Goal: Task Accomplishment & Management: Manage account settings

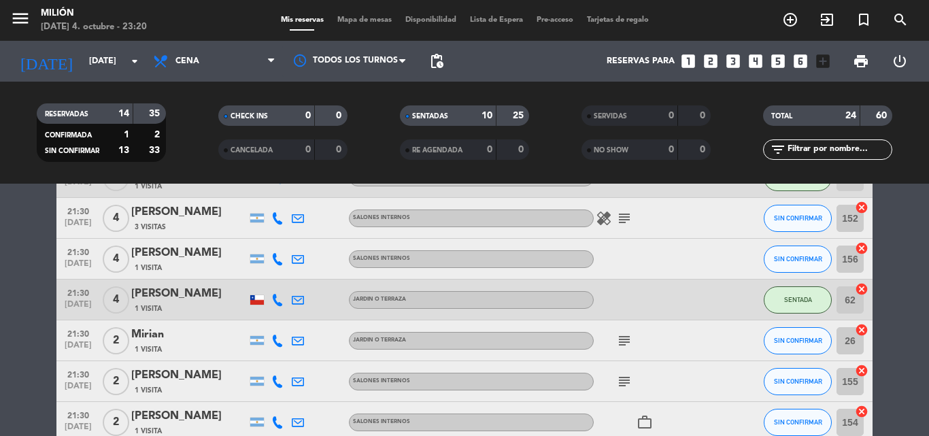
scroll to position [476, 0]
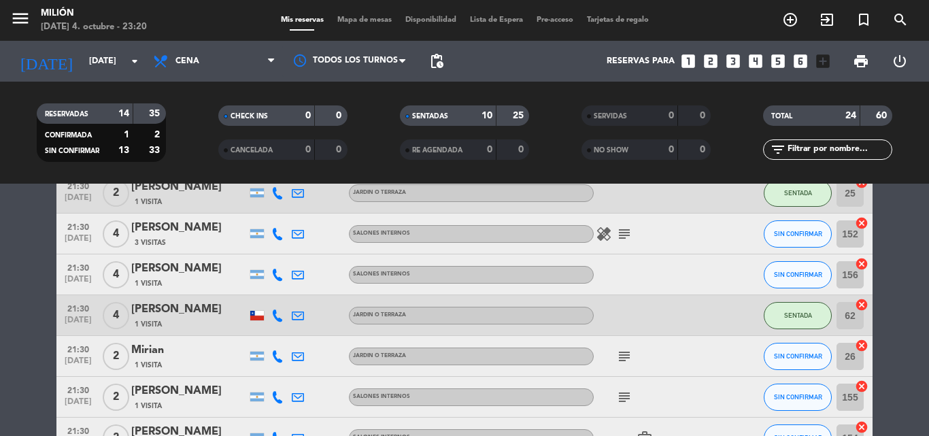
click at [627, 357] on icon "subject" at bounding box center [624, 356] width 16 height 16
click at [621, 395] on icon "subject" at bounding box center [624, 397] width 16 height 16
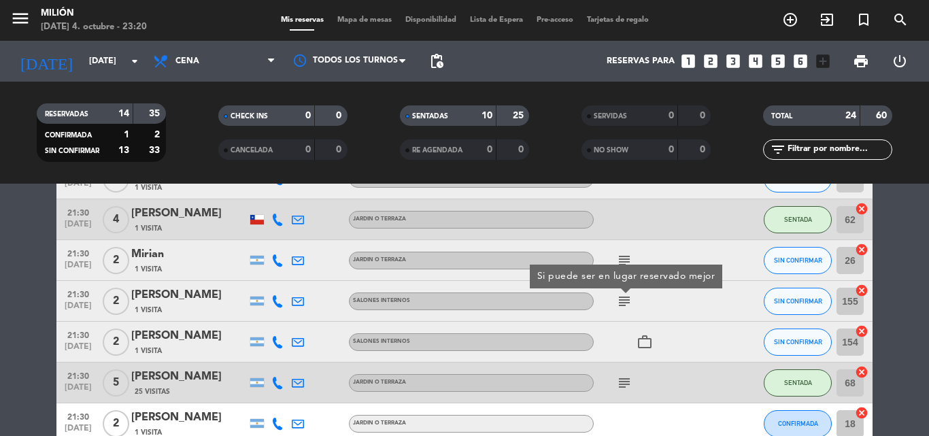
scroll to position [612, 0]
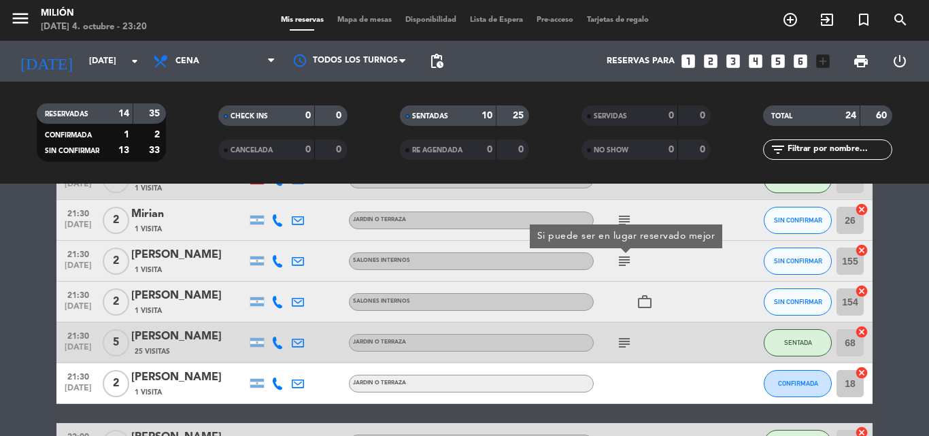
click at [619, 339] on icon "subject" at bounding box center [624, 342] width 16 height 16
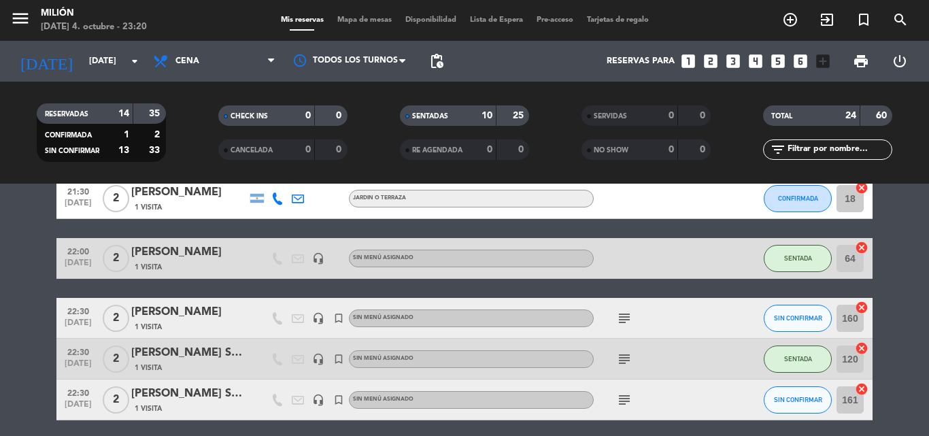
scroll to position [816, 0]
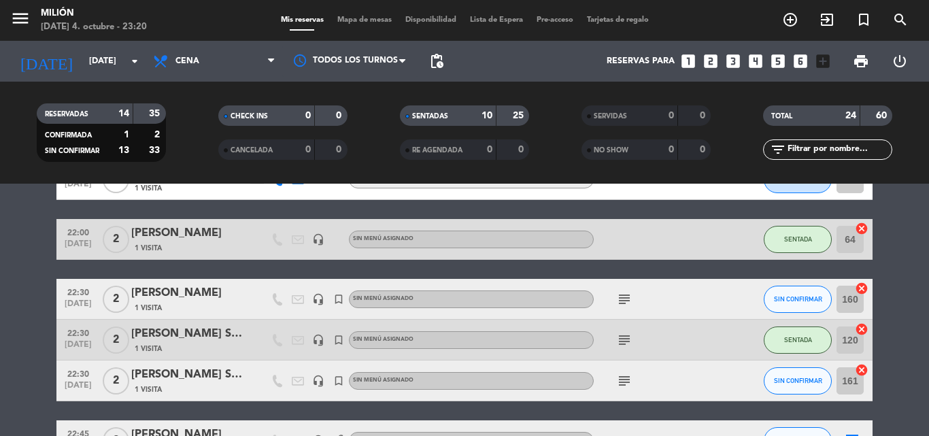
click at [619, 296] on icon "subject" at bounding box center [624, 299] width 16 height 16
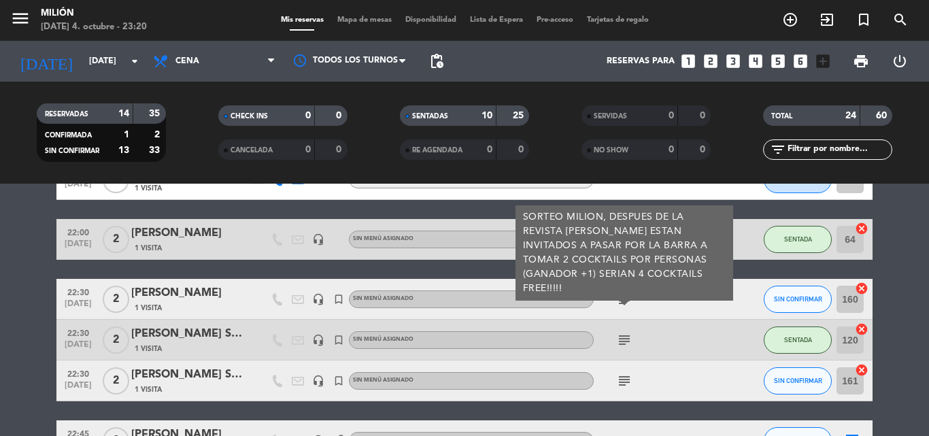
click at [627, 347] on icon "subject" at bounding box center [624, 340] width 16 height 16
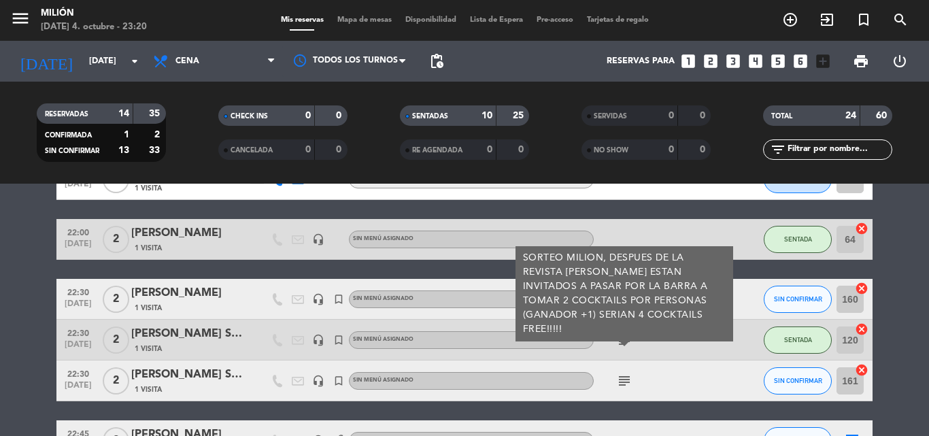
click at [625, 390] on div "subject" at bounding box center [654, 380] width 122 height 40
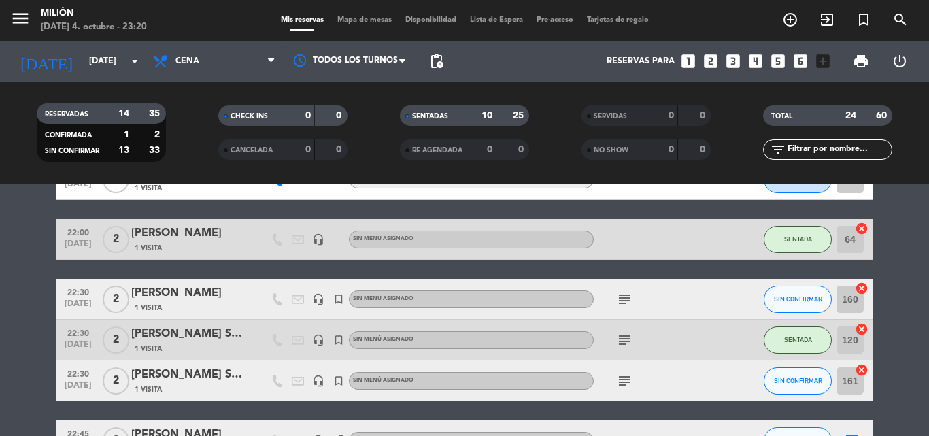
click at [625, 390] on div "subject" at bounding box center [654, 380] width 122 height 40
click at [621, 385] on icon "subject" at bounding box center [624, 381] width 16 height 16
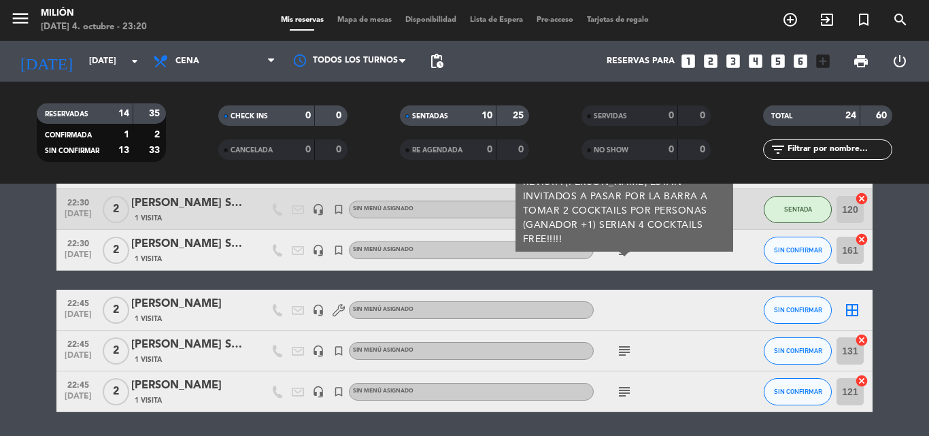
scroll to position [990, 0]
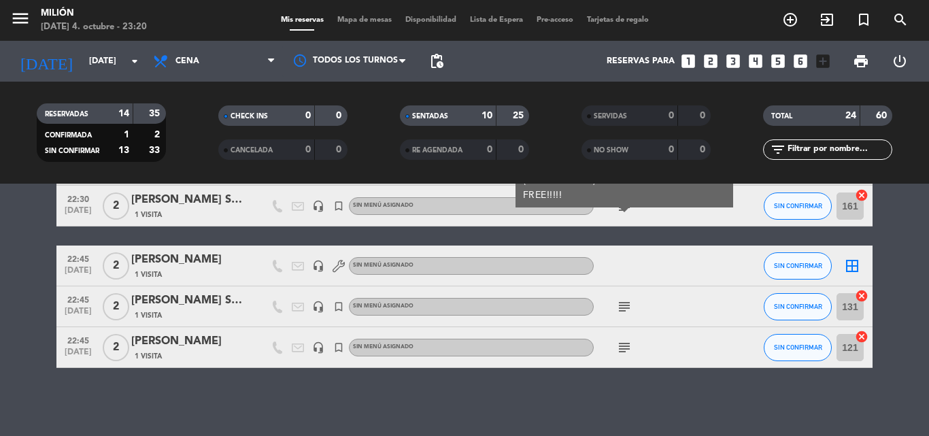
click at [621, 389] on div "No hay notas para este servicio. Haz clic para agregar una 20:30 [DATE] 2 [PERS…" at bounding box center [464, 310] width 929 height 252
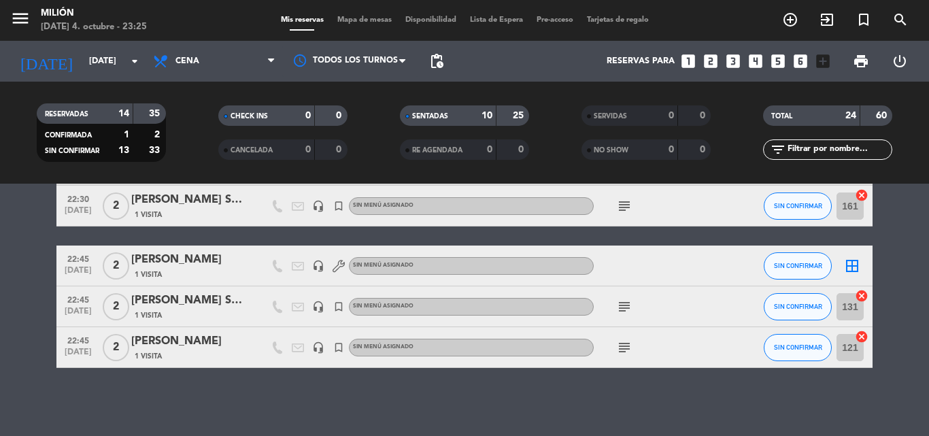
click at [624, 305] on icon "subject" at bounding box center [624, 306] width 16 height 16
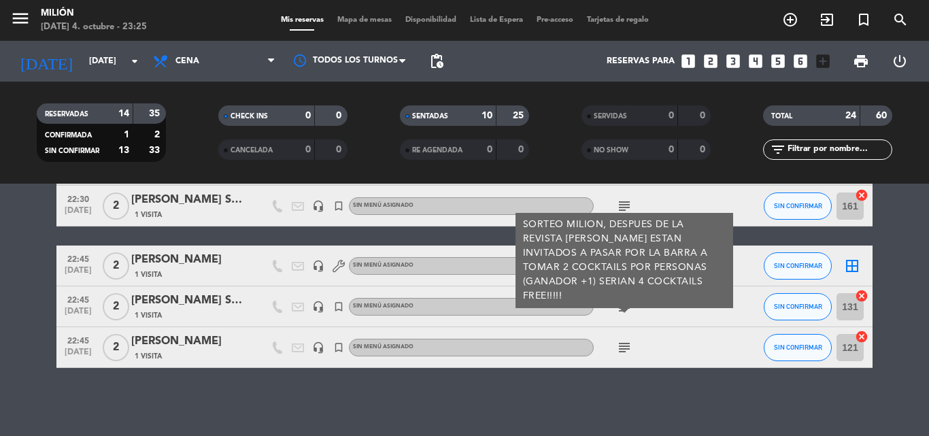
click at [621, 347] on icon "subject" at bounding box center [624, 347] width 16 height 16
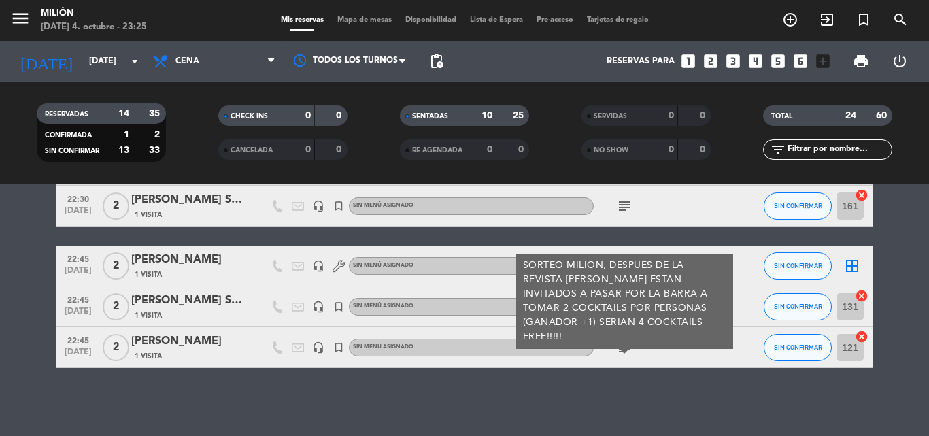
click at [562, 385] on div "No hay notas para este servicio. Haz clic para agregar una 20:30 [DATE] 2 [PERS…" at bounding box center [464, 310] width 929 height 252
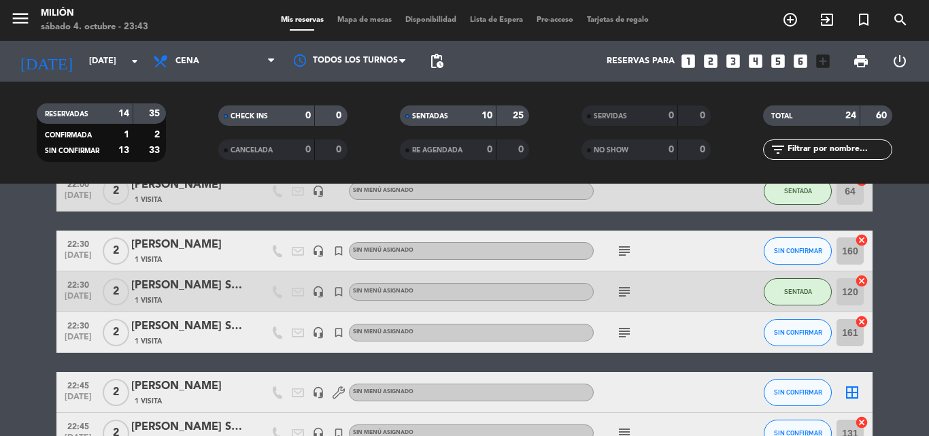
scroll to position [854, 0]
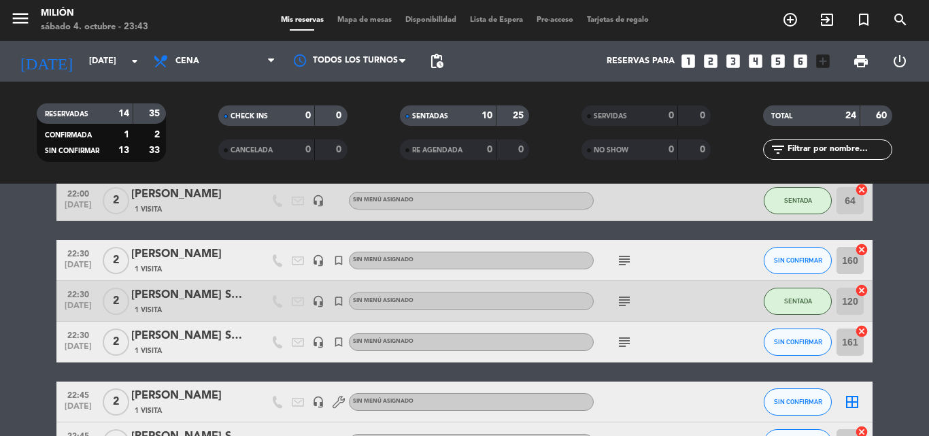
click at [624, 262] on icon "subject" at bounding box center [624, 260] width 16 height 16
